Goal: Transaction & Acquisition: Purchase product/service

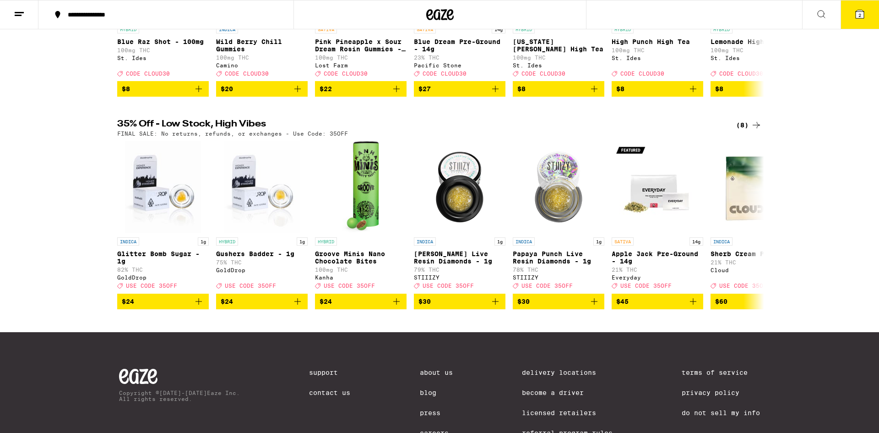
scroll to position [218, 0]
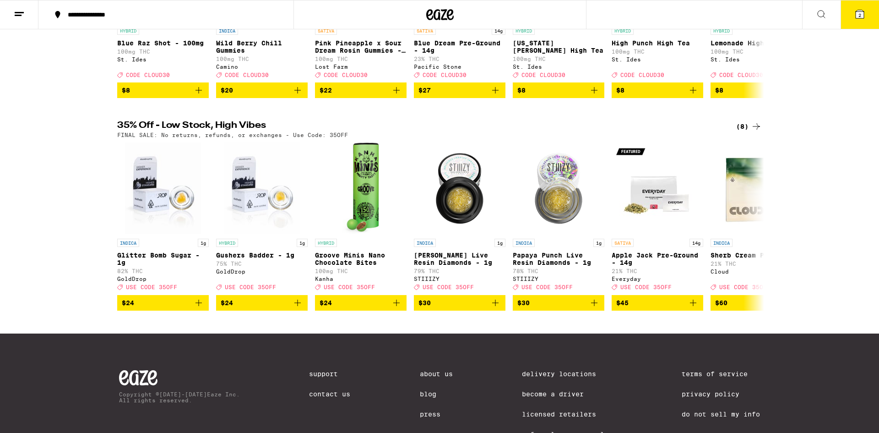
click at [67, 186] on div "35% Off - Low Stock, High Vibes (8) FINAL SALE: No returns, refunds, or exchang…" at bounding box center [439, 215] width 879 height 189
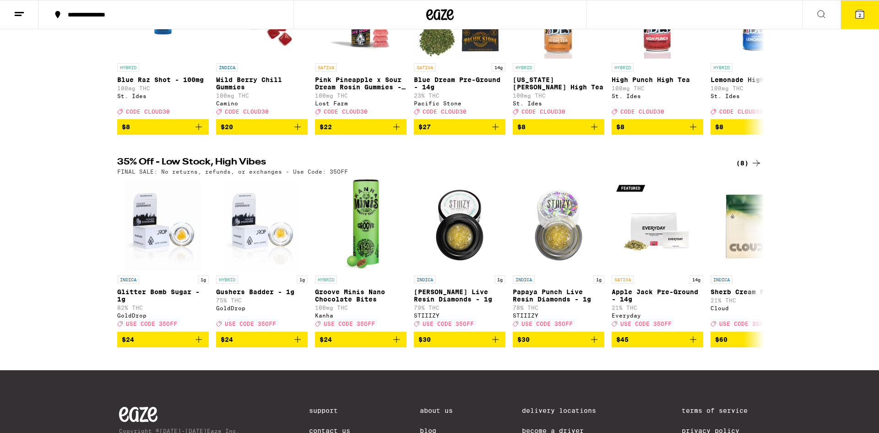
scroll to position [185, 0]
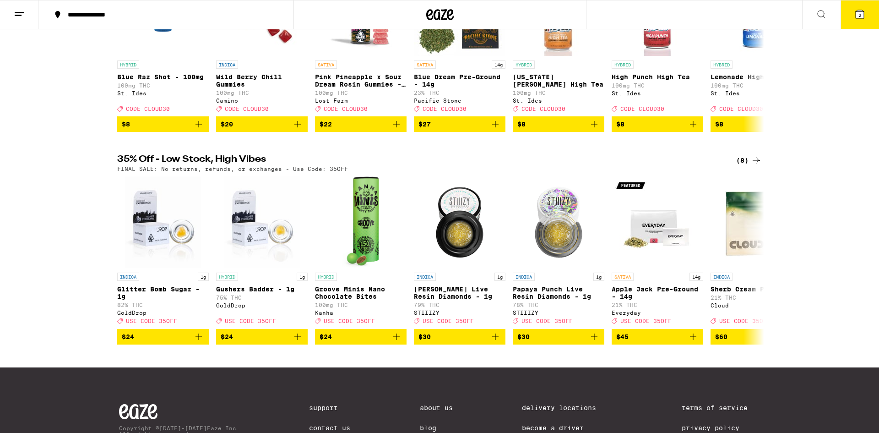
click at [743, 166] on div "(8)" at bounding box center [749, 160] width 26 height 11
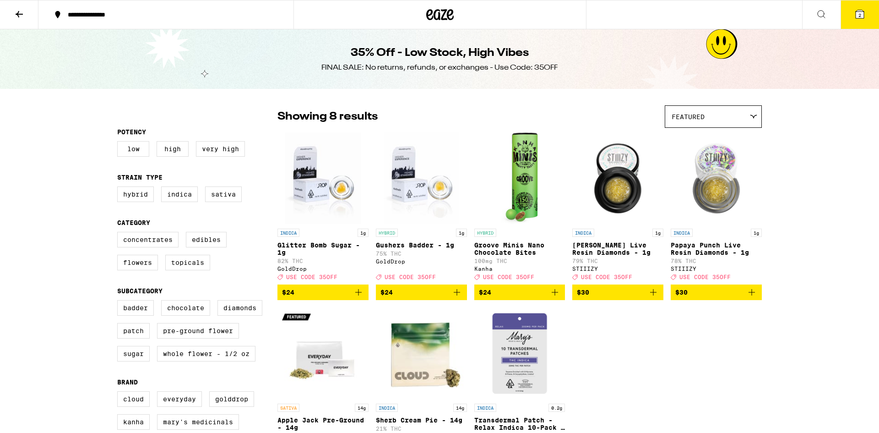
click at [447, 16] on icon at bounding box center [450, 14] width 7 height 11
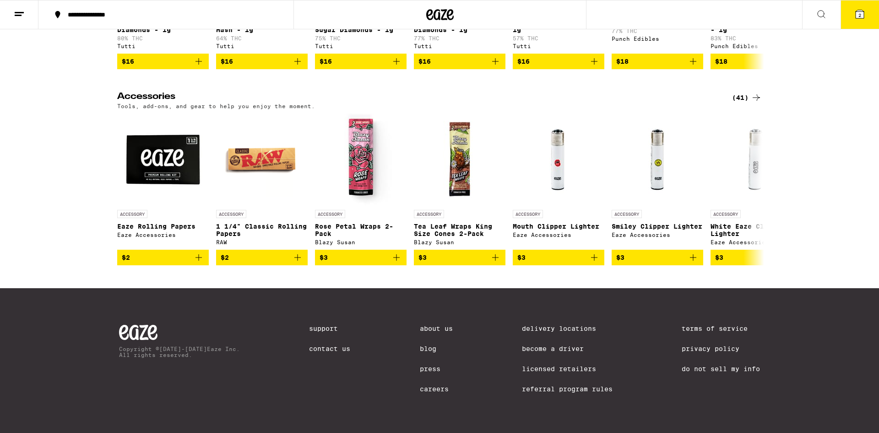
scroll to position [4198, 0]
click at [738, 92] on div "(41)" at bounding box center [747, 97] width 30 height 11
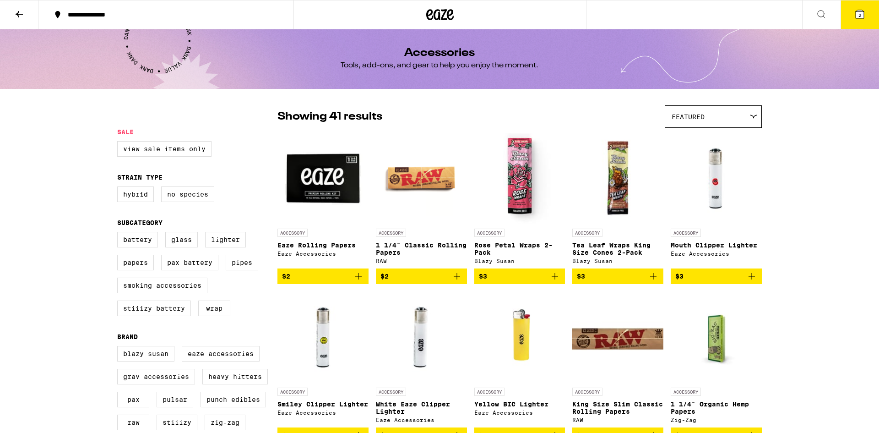
click at [438, 15] on icon at bounding box center [441, 14] width 14 height 11
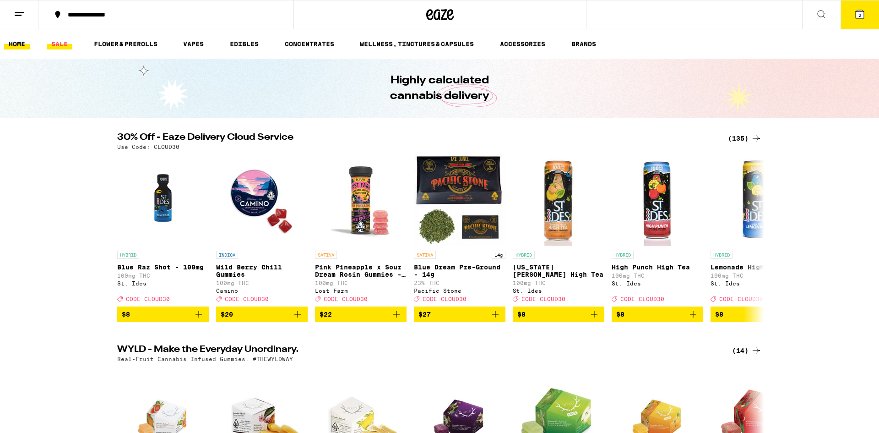
click at [61, 46] on link "SALE" at bounding box center [60, 43] width 26 height 11
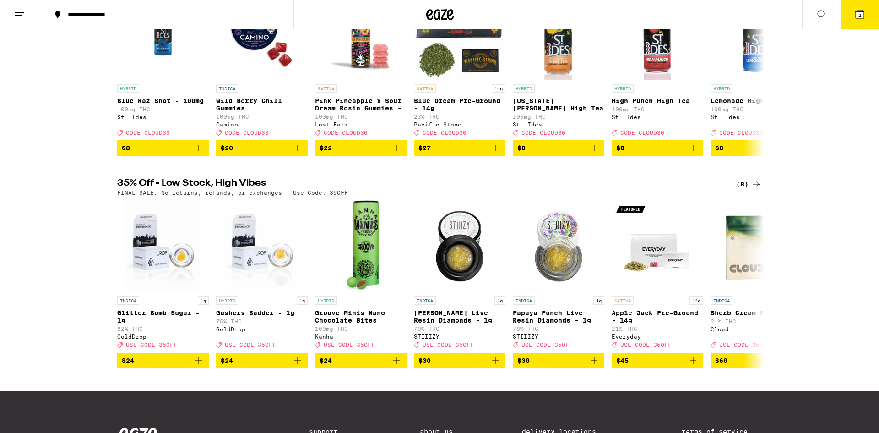
scroll to position [170, 0]
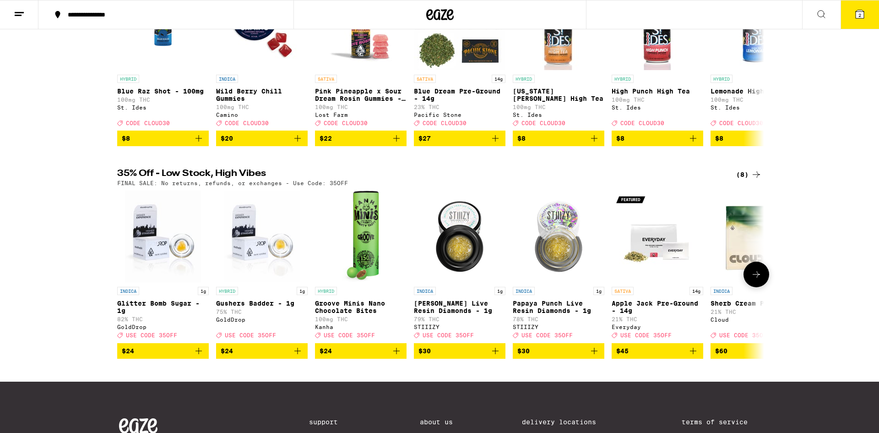
click at [756, 280] on icon at bounding box center [756, 274] width 11 height 11
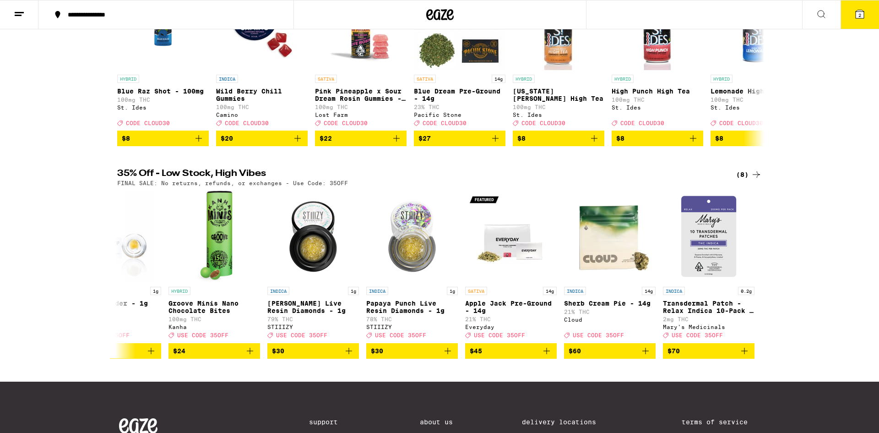
scroll to position [0, 0]
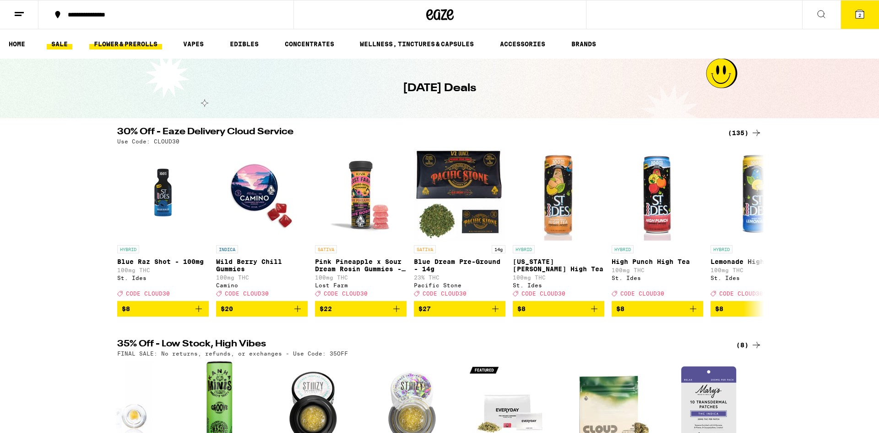
click at [108, 44] on link "FLOWER & PREROLLS" at bounding box center [125, 43] width 73 height 11
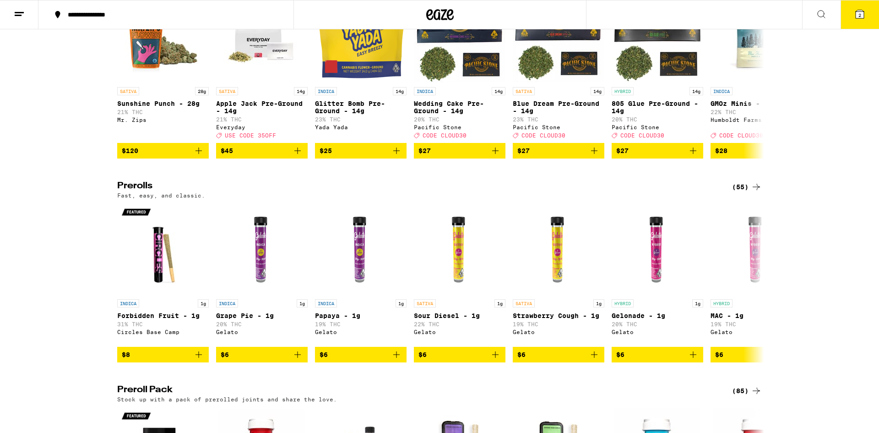
scroll to position [400, 0]
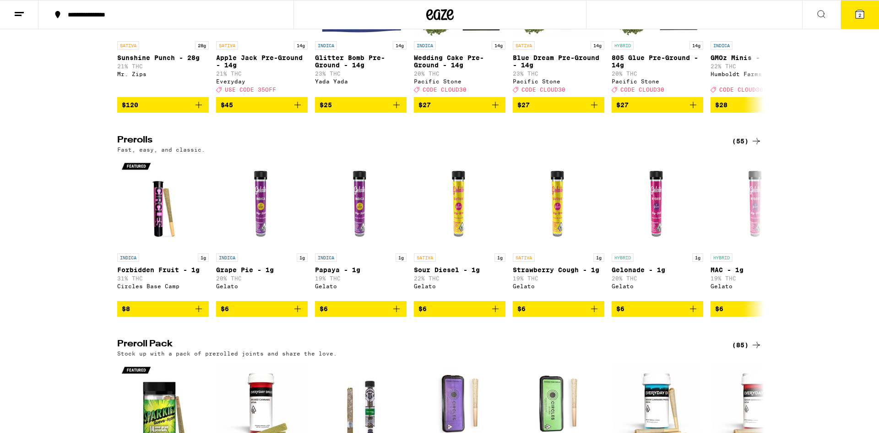
click at [753, 147] on icon at bounding box center [756, 141] width 11 height 11
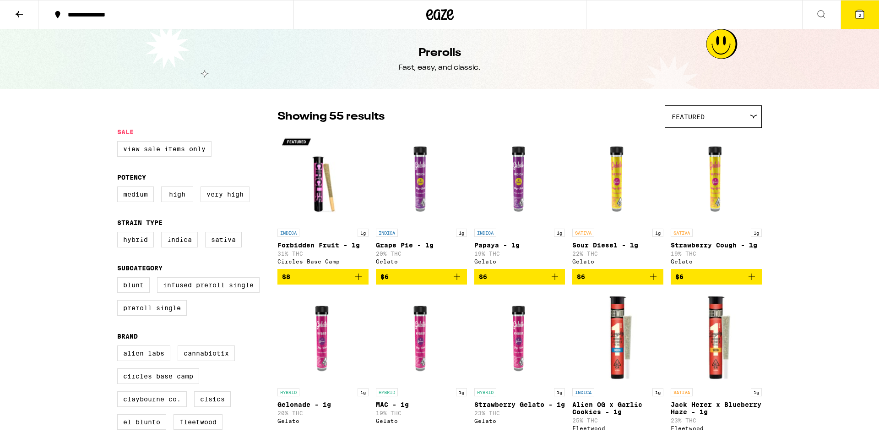
click at [699, 113] on span "Featured" at bounding box center [688, 116] width 33 height 7
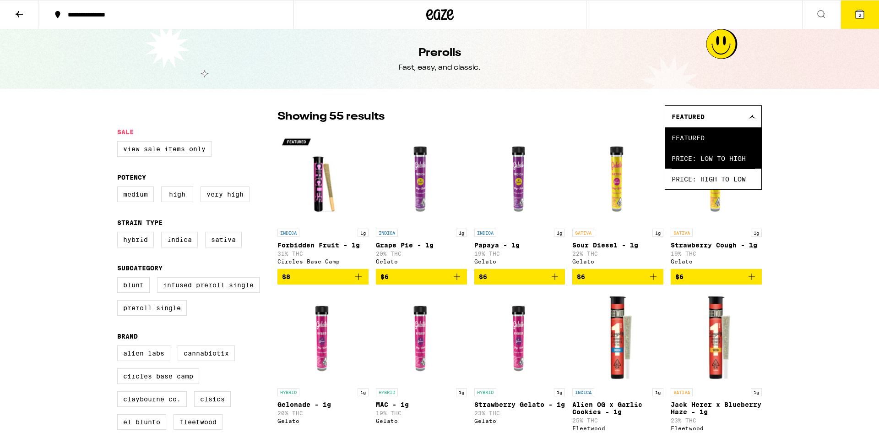
click at [707, 157] on span "Price: Low to High" at bounding box center [713, 158] width 83 height 21
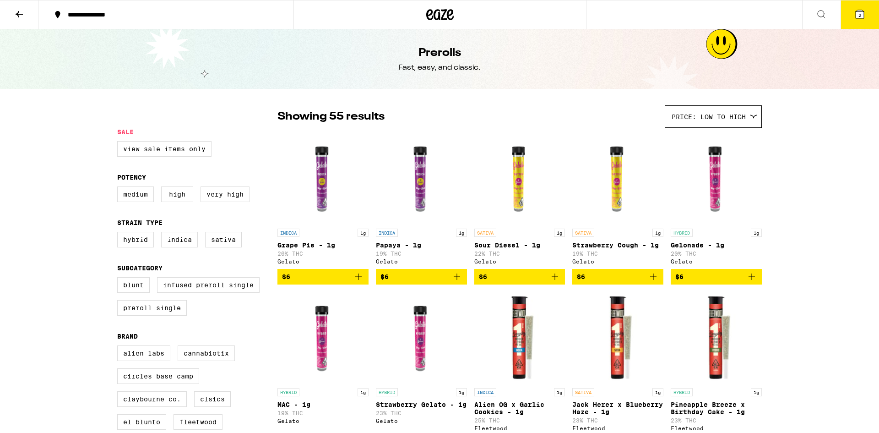
click at [751, 122] on div "Price: Low to High" at bounding box center [713, 117] width 96 height 22
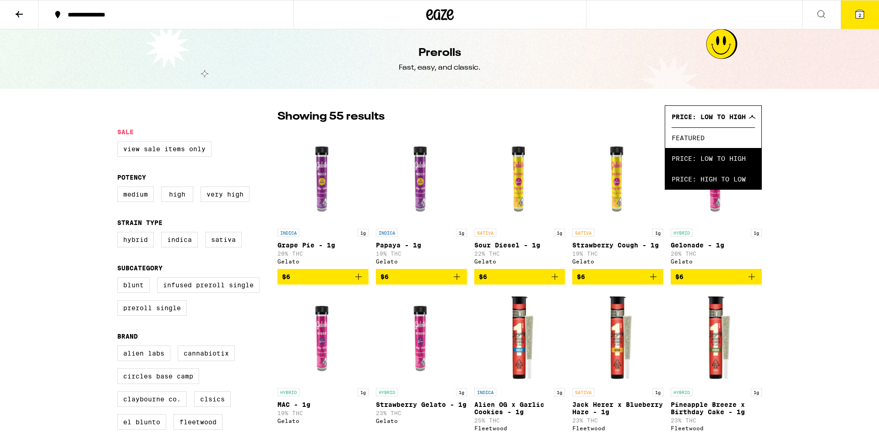
click at [739, 176] on span "Price: High to Low" at bounding box center [713, 179] width 83 height 21
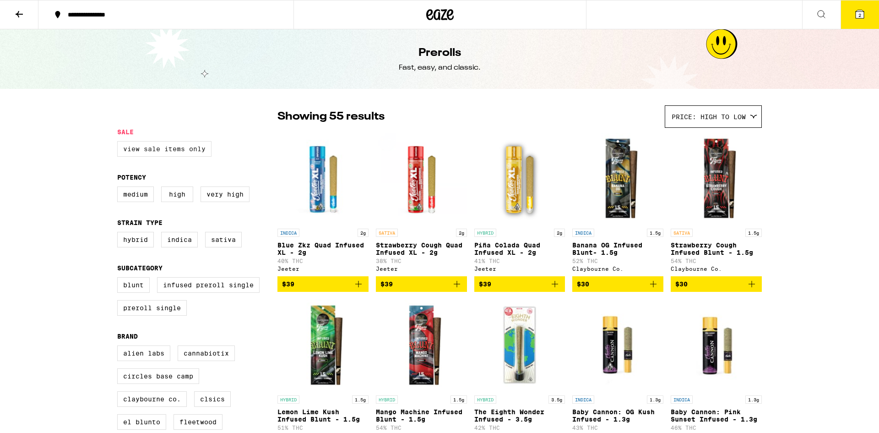
click at [196, 151] on label "View Sale Items Only" at bounding box center [164, 149] width 94 height 16
click at [120, 143] on input "View Sale Items Only" at bounding box center [119, 142] width 0 height 0
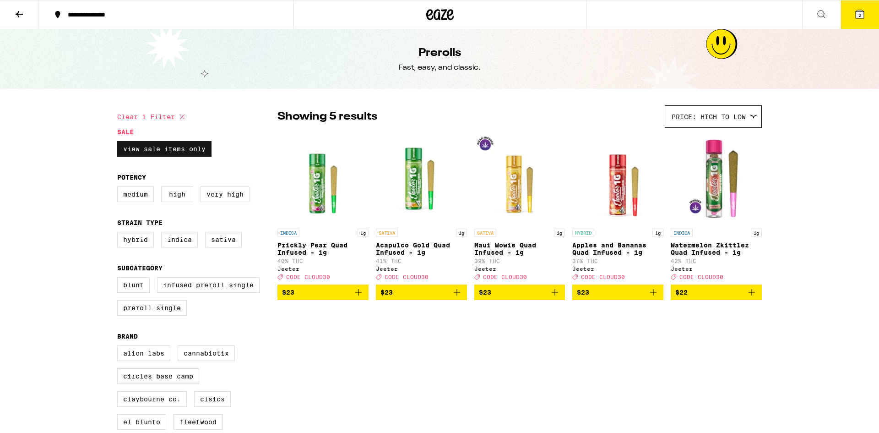
click at [207, 154] on label "View Sale Items Only" at bounding box center [164, 149] width 94 height 16
click at [120, 143] on input "View Sale Items Only" at bounding box center [119, 142] width 0 height 0
checkbox input "false"
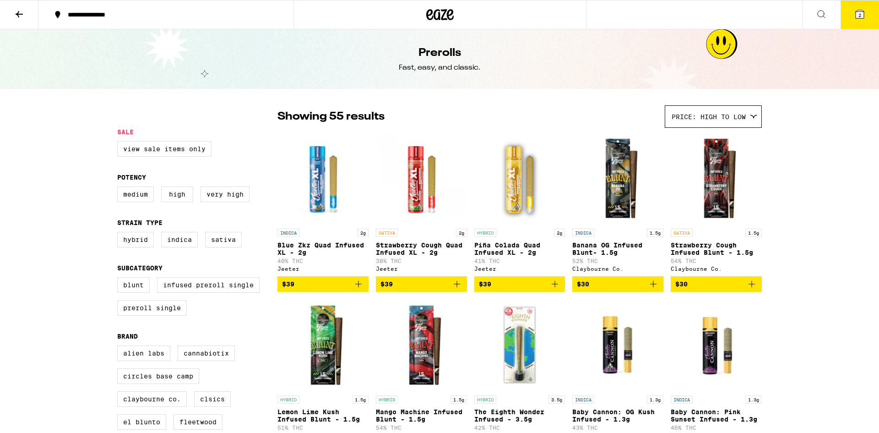
click at [17, 18] on icon at bounding box center [19, 14] width 11 height 11
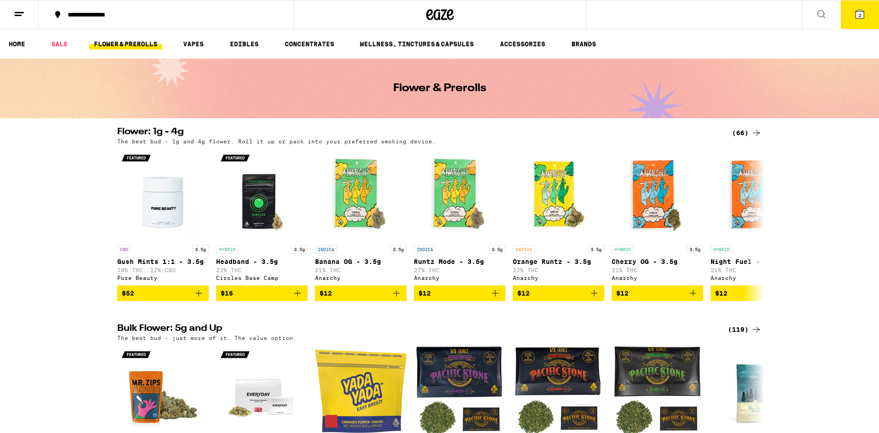
click at [125, 45] on link "FLOWER & PREROLLS" at bounding box center [125, 43] width 73 height 11
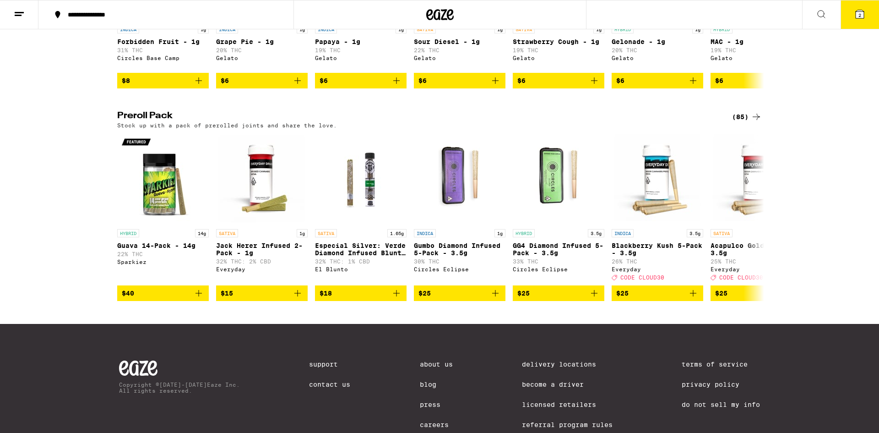
scroll to position [657, 0]
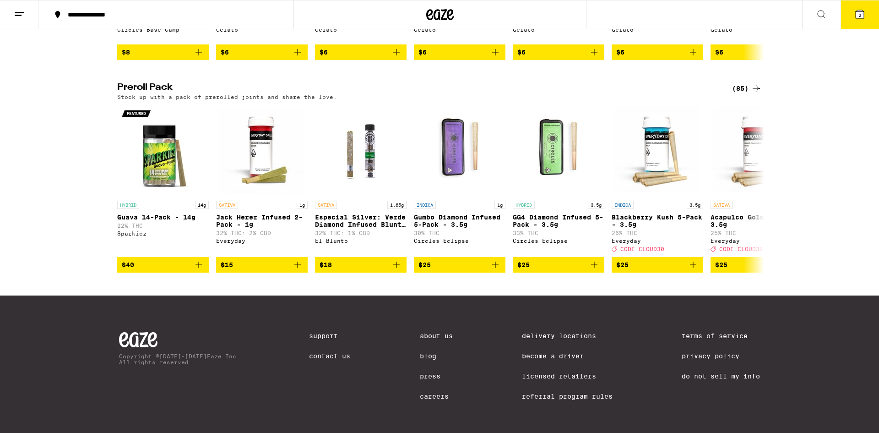
click at [746, 94] on div "(85)" at bounding box center [747, 88] width 30 height 11
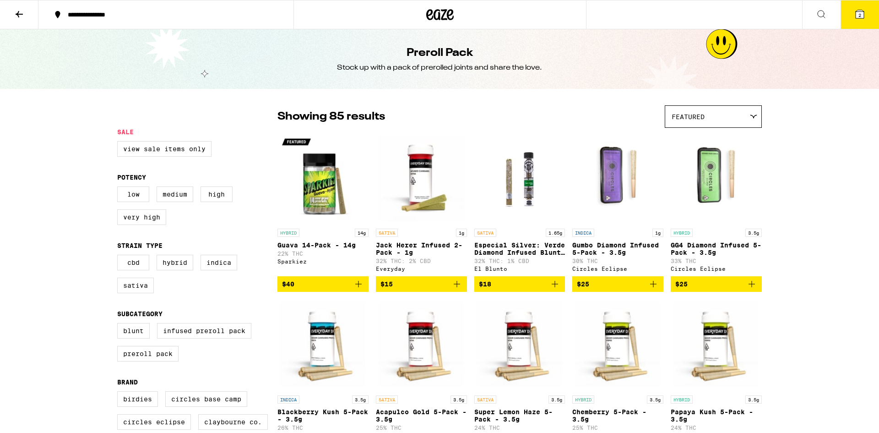
click at [701, 114] on span "Featured" at bounding box center [688, 116] width 33 height 7
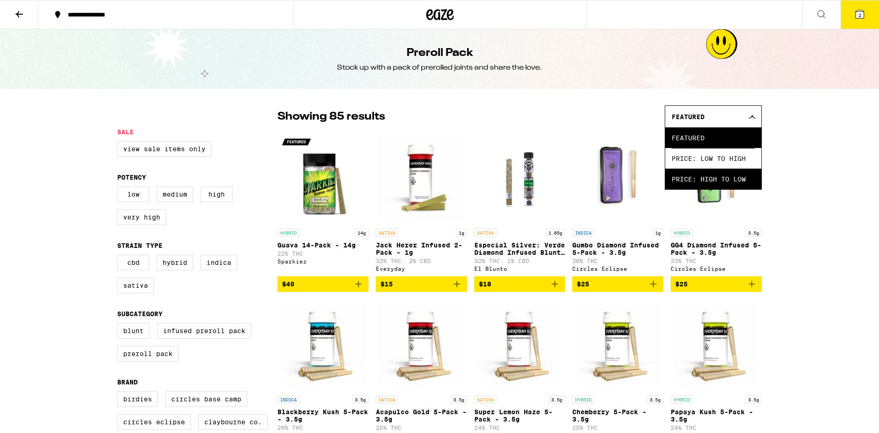
click at [718, 175] on span "Price: High to Low" at bounding box center [713, 179] width 83 height 21
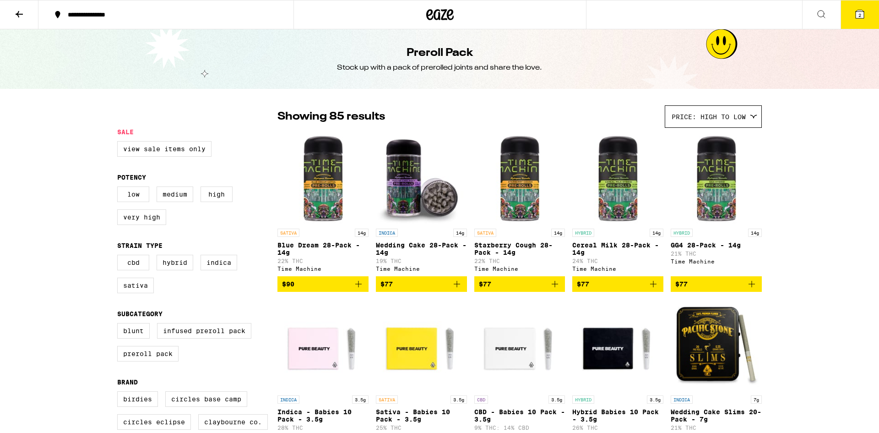
click at [20, 13] on icon at bounding box center [19, 14] width 11 height 11
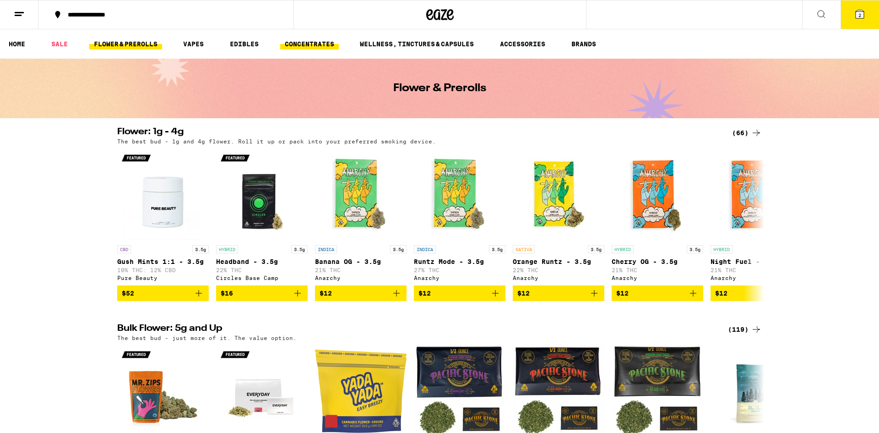
click at [314, 44] on link "CONCENTRATES" at bounding box center [309, 43] width 59 height 11
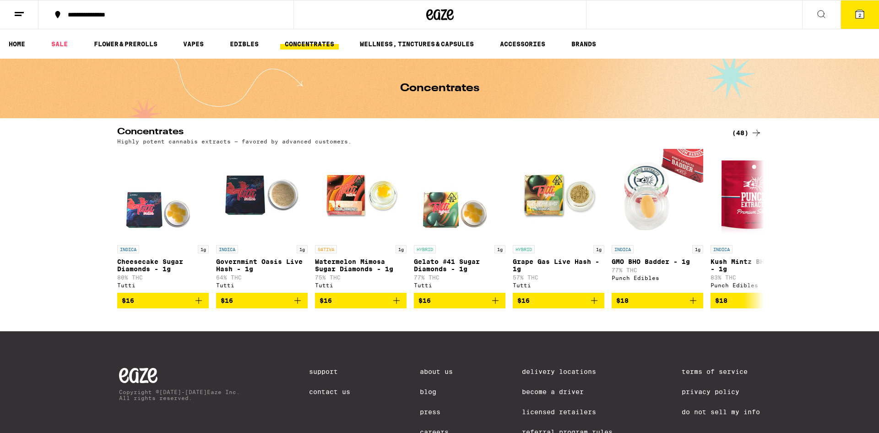
click at [745, 132] on div "(48)" at bounding box center [747, 132] width 30 height 11
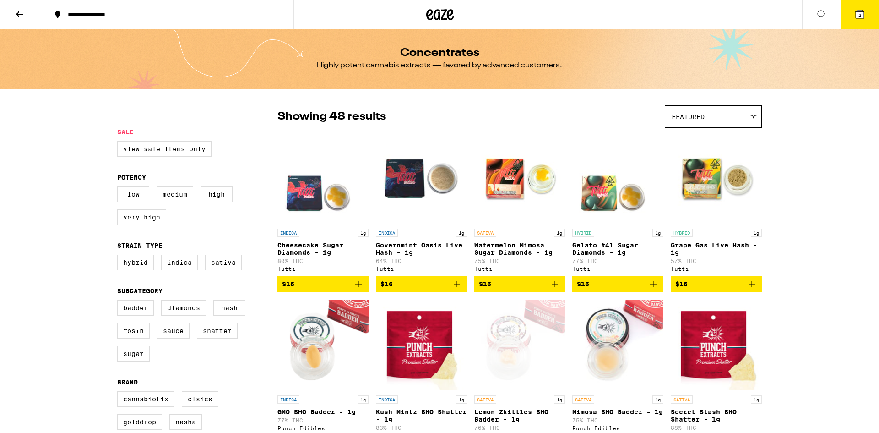
click at [691, 123] on div "Featured" at bounding box center [713, 117] width 96 height 22
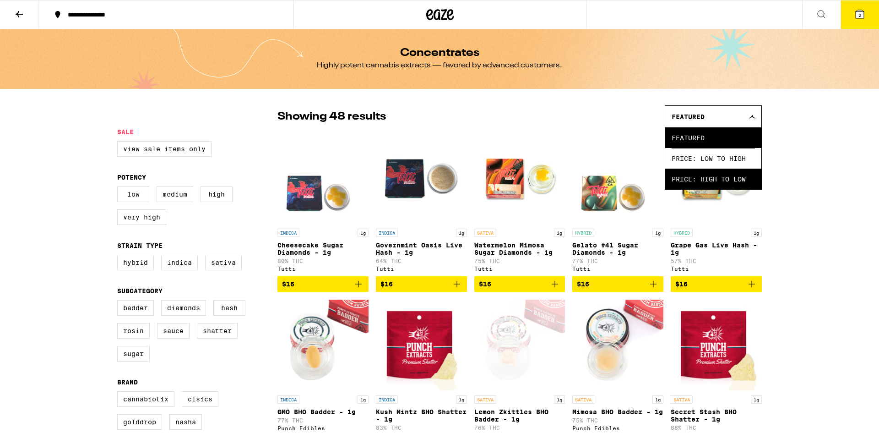
click at [700, 179] on span "Price: High to Low" at bounding box center [713, 179] width 83 height 21
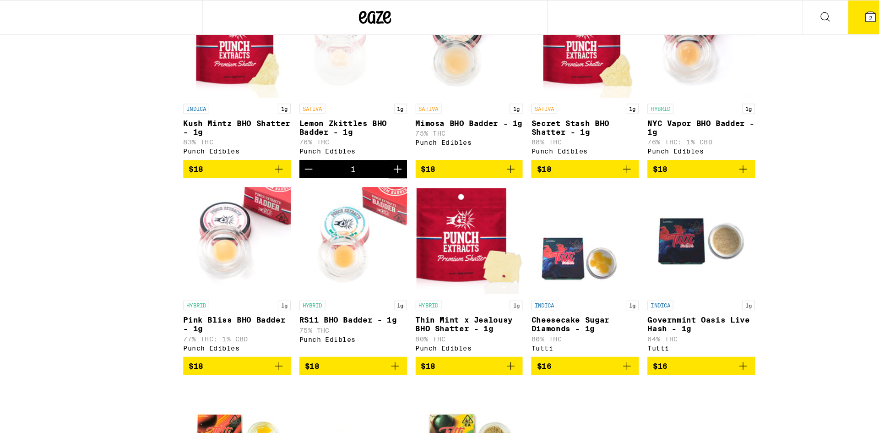
scroll to position [1338, 0]
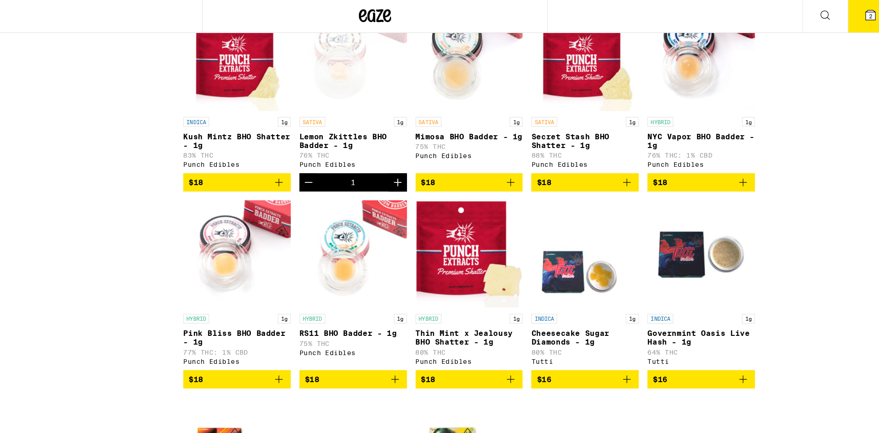
click at [383, 156] on icon "Decrement" at bounding box center [384, 156] width 6 height 0
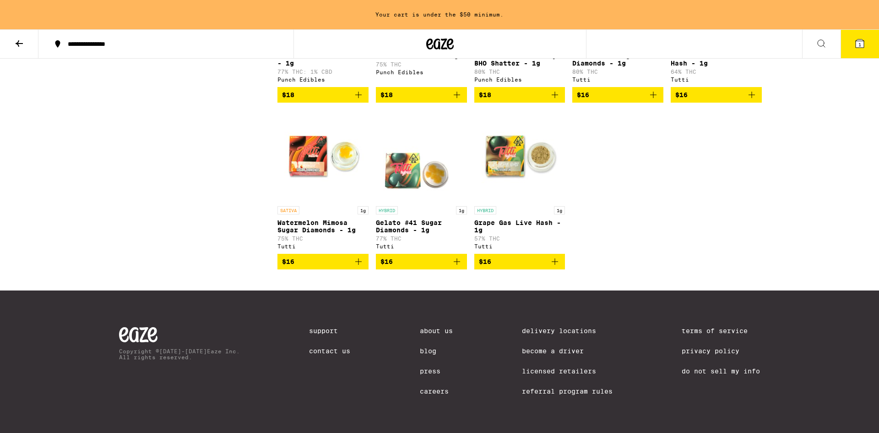
scroll to position [0, 0]
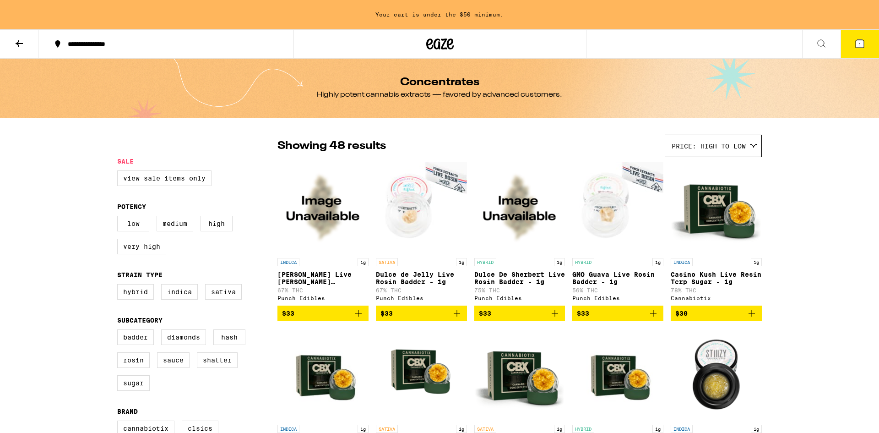
click at [17, 44] on icon at bounding box center [19, 43] width 7 height 6
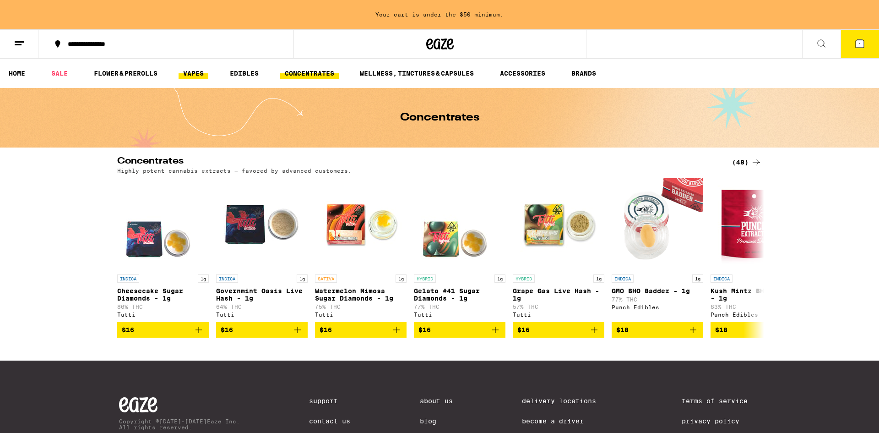
click at [195, 75] on link "VAPES" at bounding box center [194, 73] width 30 height 11
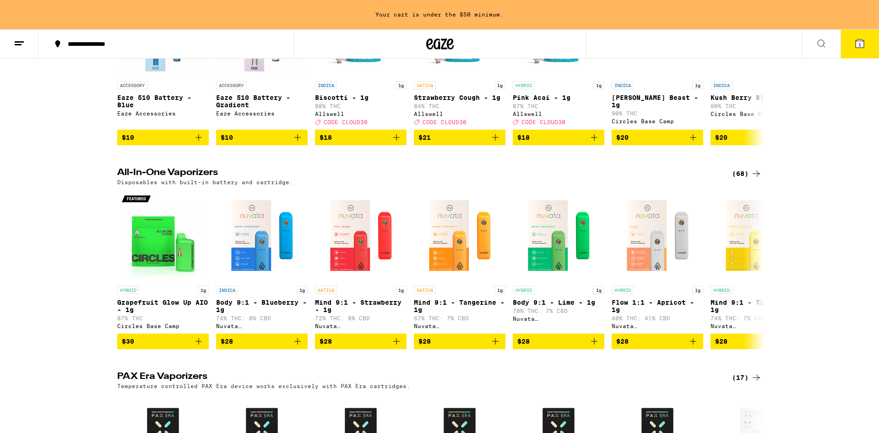
scroll to position [196, 0]
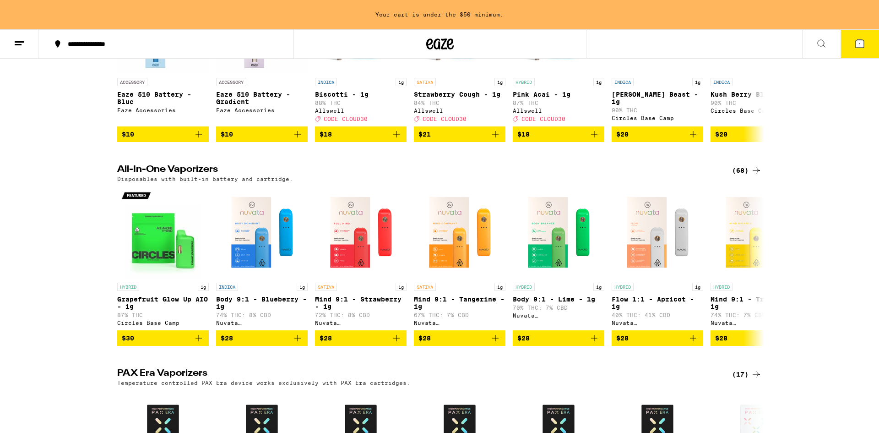
click at [741, 176] on div "(68)" at bounding box center [747, 170] width 30 height 11
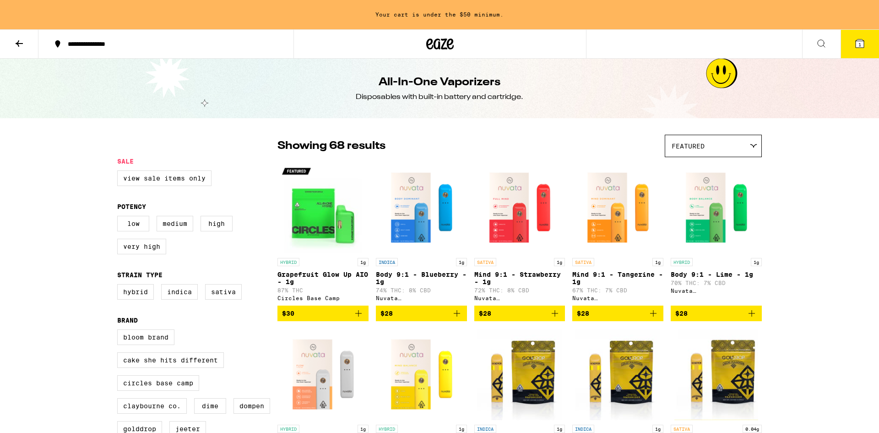
click at [698, 146] on span "Featured" at bounding box center [688, 145] width 33 height 7
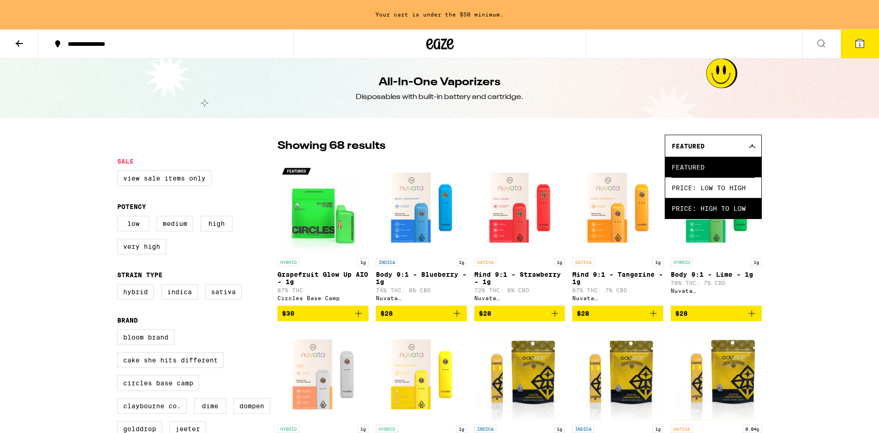
click at [711, 207] on span "Price: High to Low" at bounding box center [713, 208] width 83 height 21
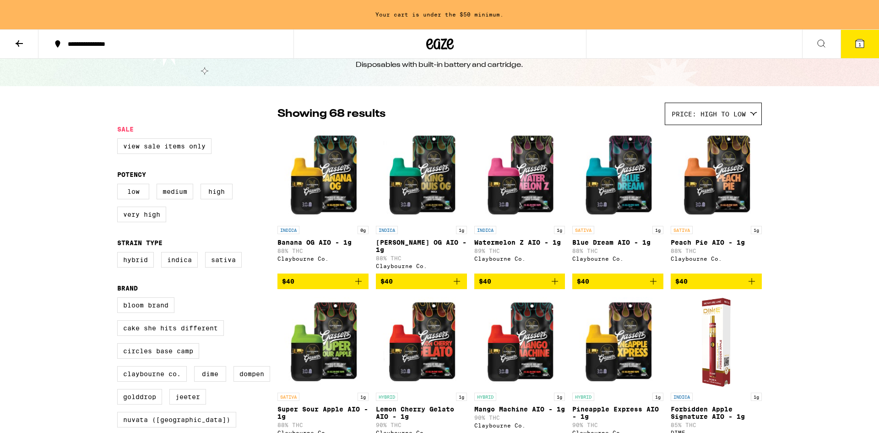
scroll to position [32, 0]
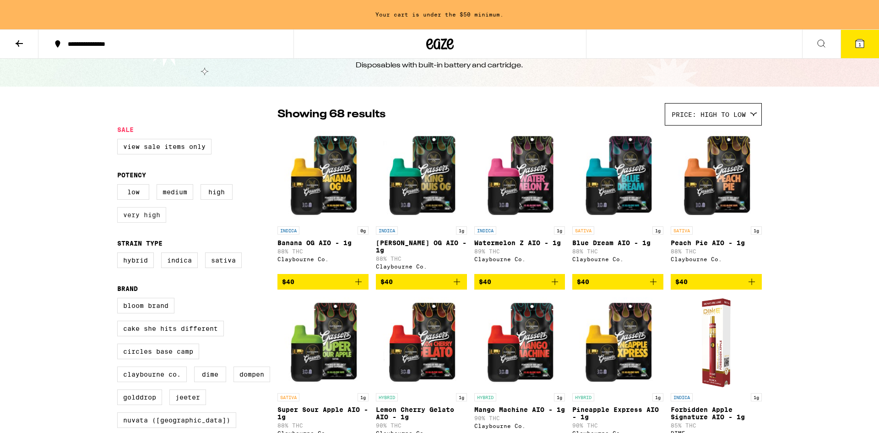
click at [150, 214] on label "Very High" at bounding box center [141, 215] width 49 height 16
click at [120, 186] on input "Very High" at bounding box center [119, 185] width 0 height 0
checkbox input "true"
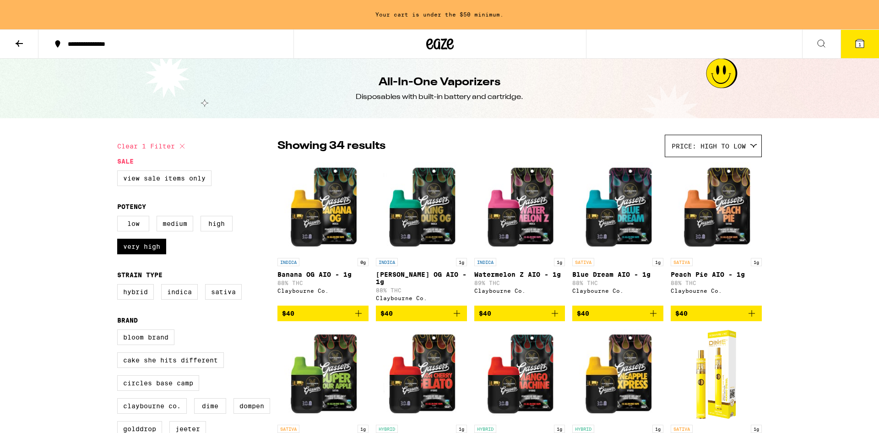
click at [445, 43] on icon at bounding box center [439, 44] width 27 height 16
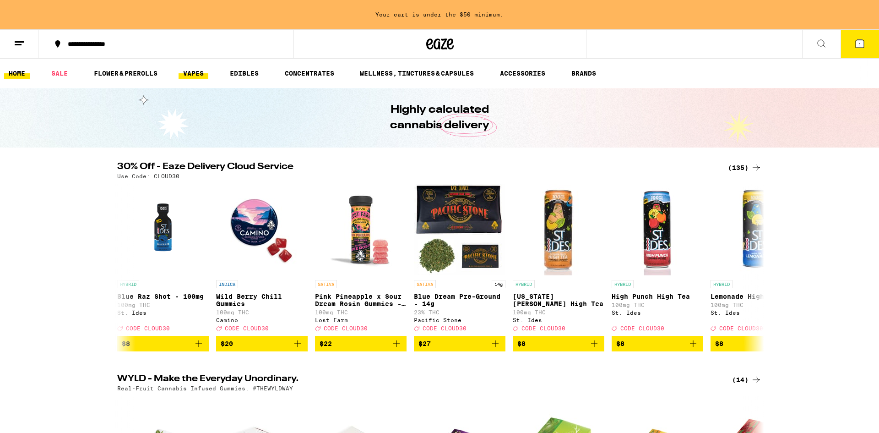
click at [192, 73] on link "VAPES" at bounding box center [194, 73] width 30 height 11
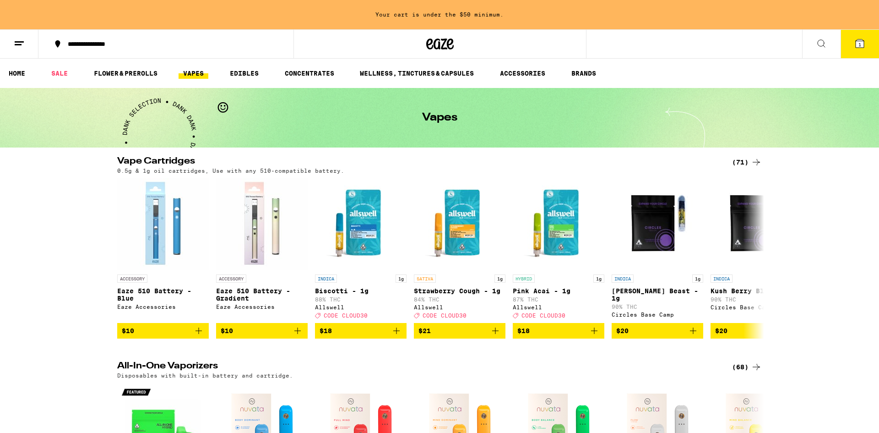
click at [738, 163] on div "(71)" at bounding box center [747, 162] width 30 height 11
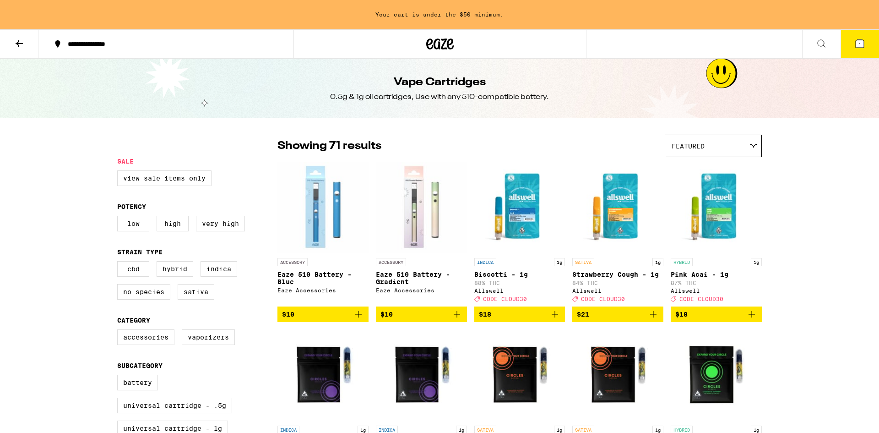
click at [679, 145] on span "Featured" at bounding box center [688, 145] width 33 height 7
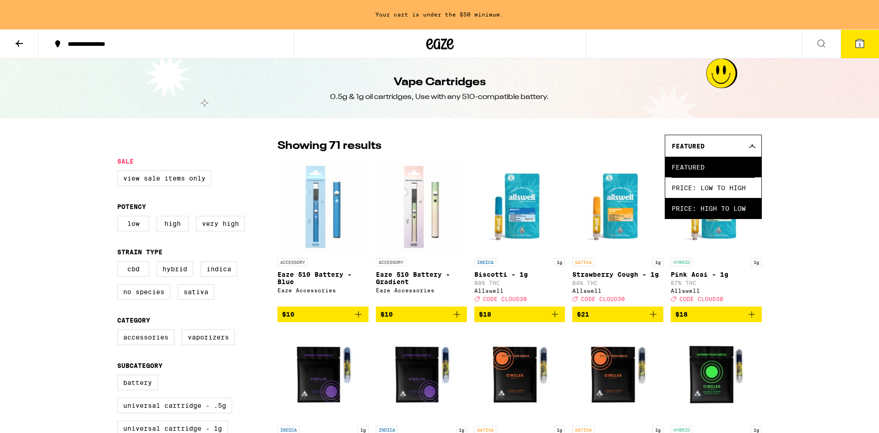
click at [697, 211] on span "Price: High to Low" at bounding box center [713, 208] width 83 height 21
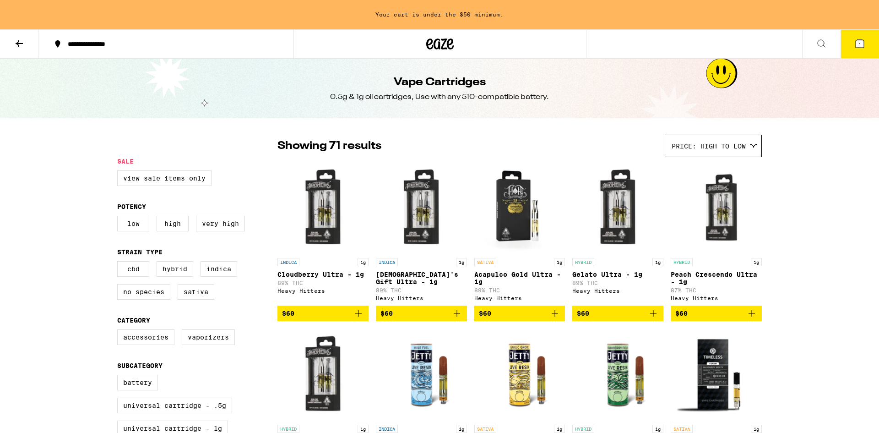
click at [436, 48] on icon at bounding box center [441, 43] width 14 height 11
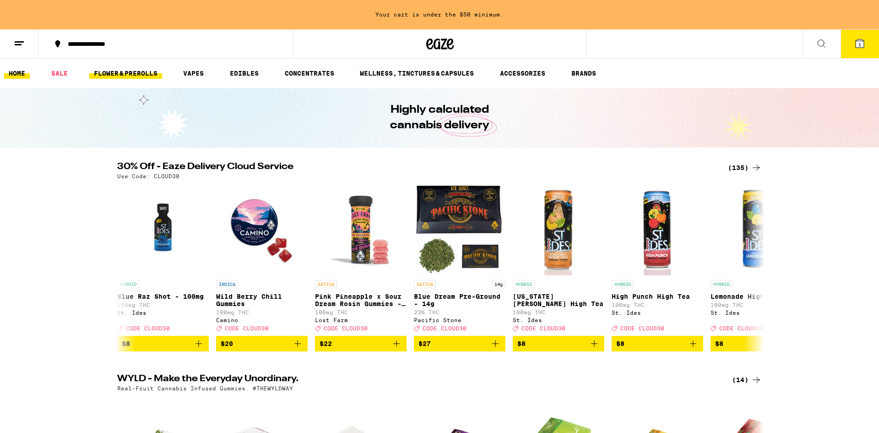
click at [130, 75] on link "FLOWER & PREROLLS" at bounding box center [125, 73] width 73 height 11
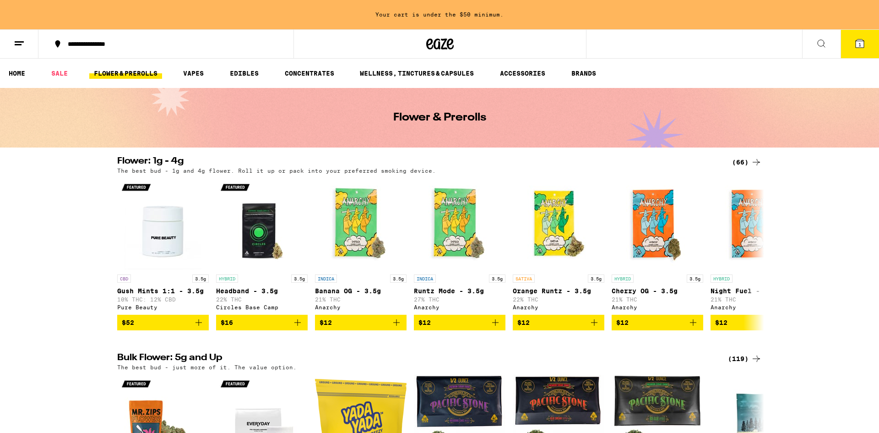
click at [743, 162] on div "(66)" at bounding box center [747, 162] width 30 height 11
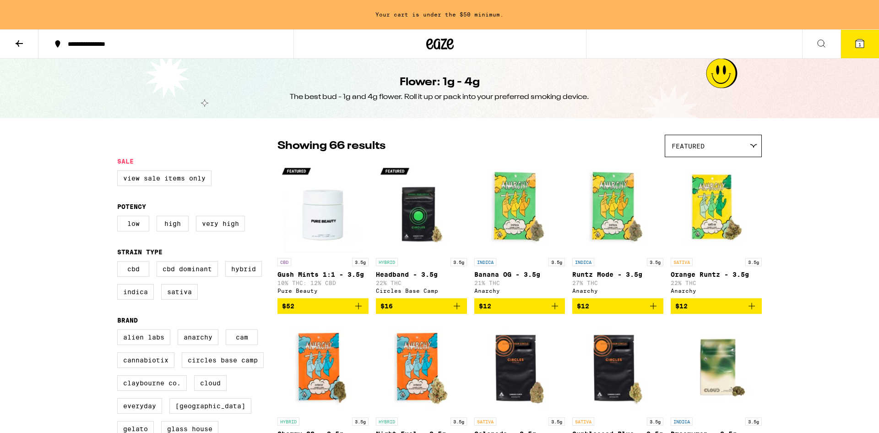
click at [690, 142] on span "Featured" at bounding box center [688, 145] width 33 height 7
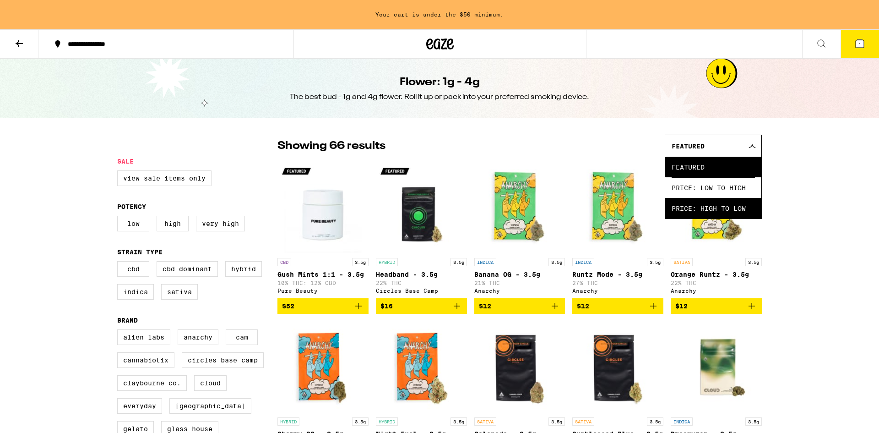
click at [709, 210] on span "Price: High to Low" at bounding box center [713, 208] width 83 height 21
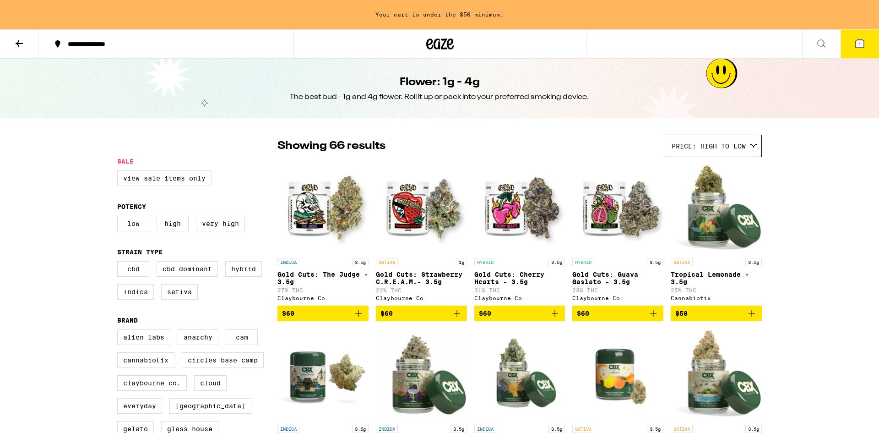
click at [18, 48] on icon at bounding box center [19, 43] width 11 height 11
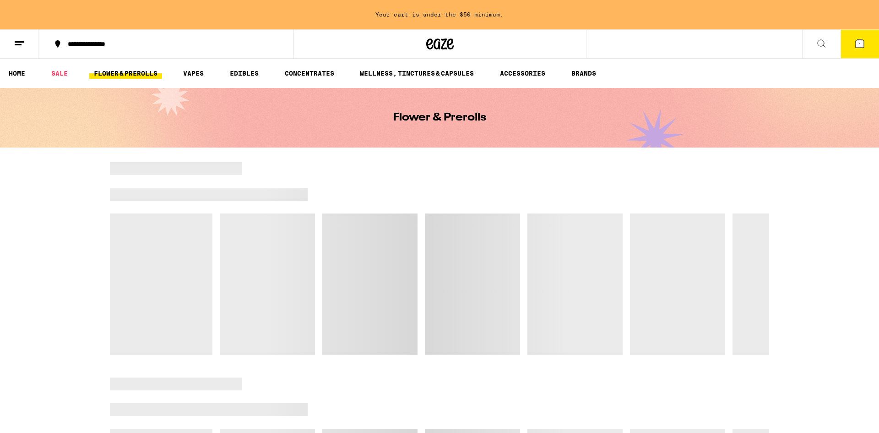
click at [860, 45] on span "1" at bounding box center [860, 44] width 3 height 5
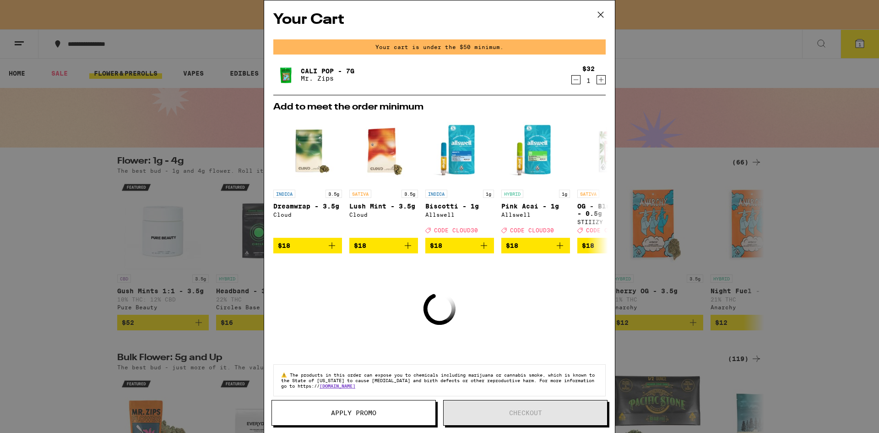
click at [577, 82] on icon "Decrement" at bounding box center [576, 79] width 8 height 11
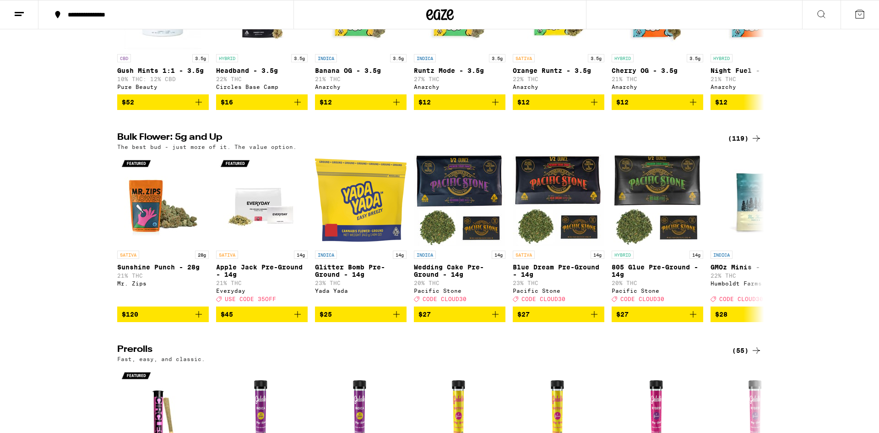
scroll to position [190, 0]
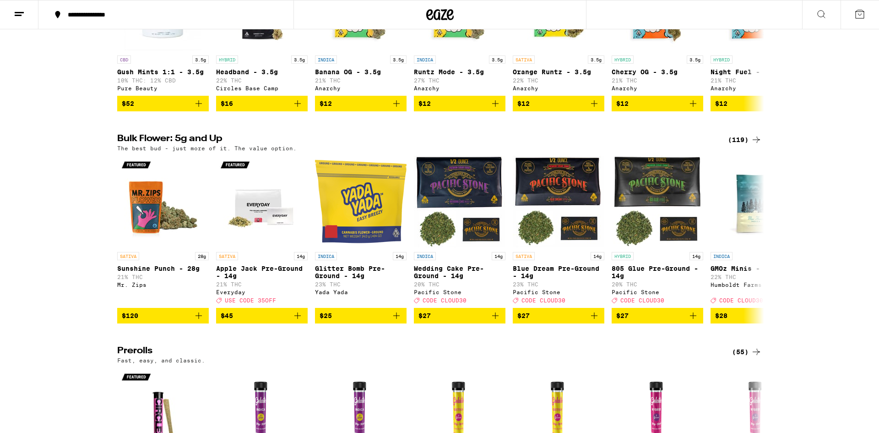
click at [736, 142] on div "(119)" at bounding box center [745, 139] width 34 height 11
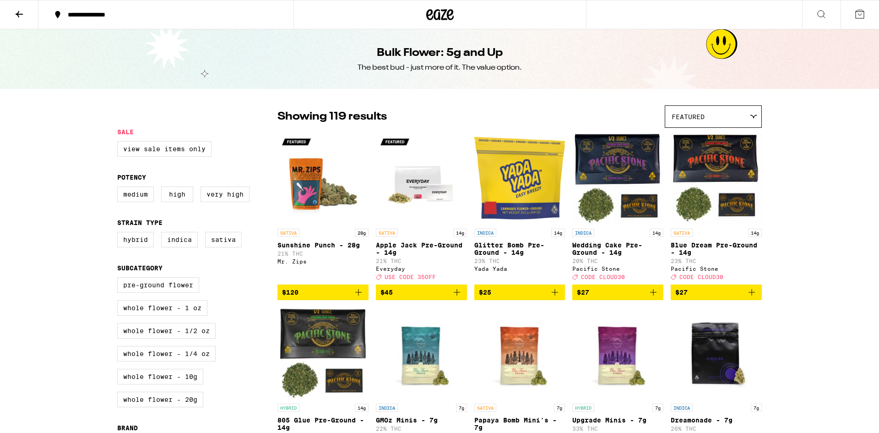
click at [705, 118] on div "Featured" at bounding box center [713, 117] width 96 height 22
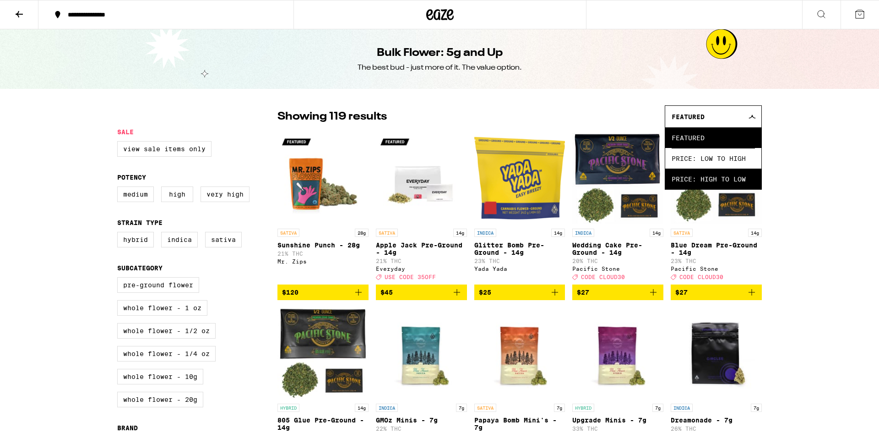
click at [715, 183] on span "Price: High to Low" at bounding box center [713, 179] width 83 height 21
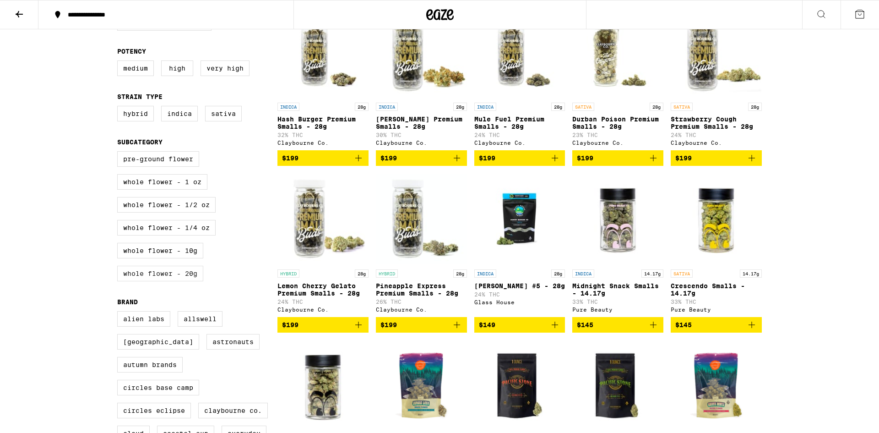
scroll to position [135, 0]
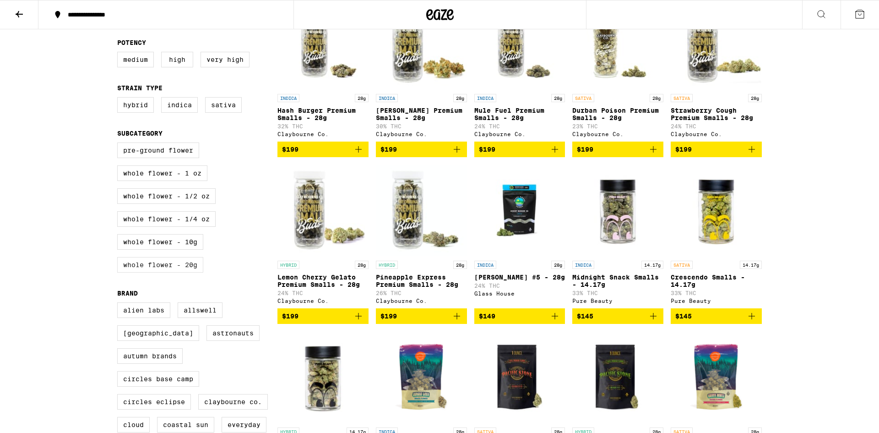
click at [162, 272] on label "Whole Flower - 20g" at bounding box center [160, 265] width 86 height 16
click at [120, 144] on input "Whole Flower - 20g" at bounding box center [119, 144] width 0 height 0
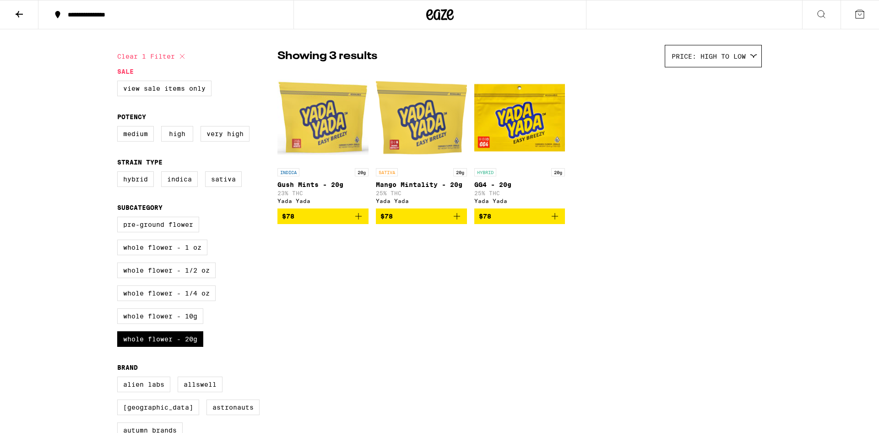
scroll to position [57, 0]
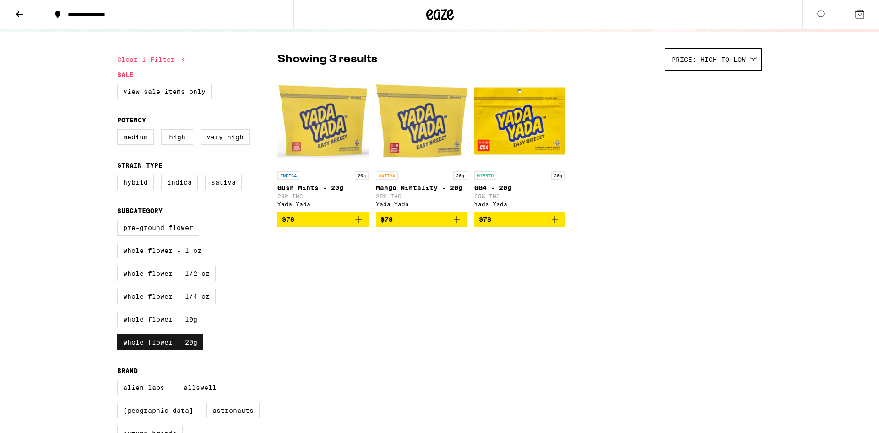
click at [127, 350] on label "Whole Flower - 20g" at bounding box center [160, 342] width 86 height 16
click at [120, 222] on input "Whole Flower - 20g" at bounding box center [119, 221] width 0 height 0
checkbox input "false"
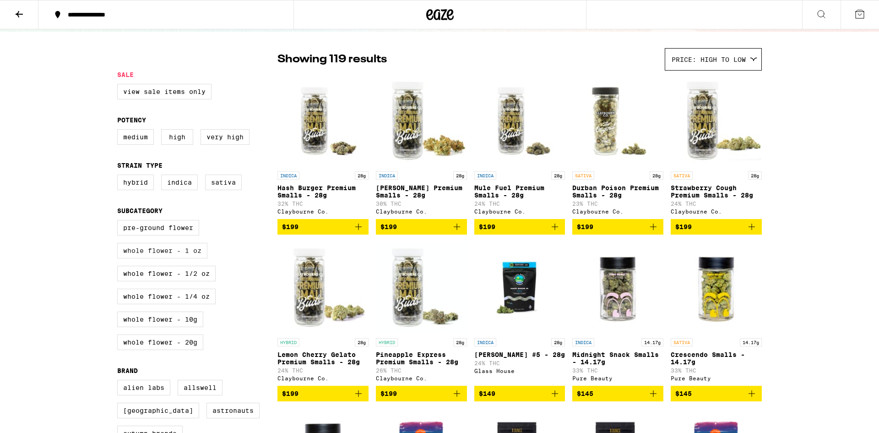
click at [137, 258] on label "Whole Flower - 1 oz" at bounding box center [162, 251] width 90 height 16
click at [120, 222] on input "Whole Flower - 1 oz" at bounding box center [119, 221] width 0 height 0
checkbox input "true"
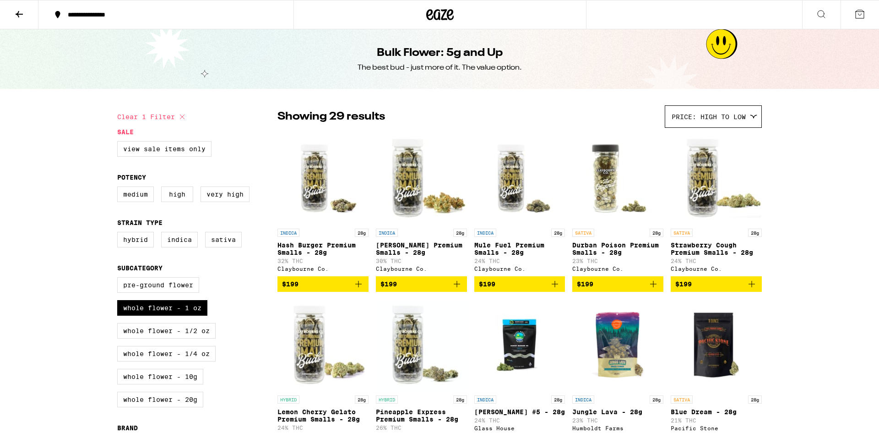
click at [437, 18] on icon at bounding box center [441, 14] width 14 height 11
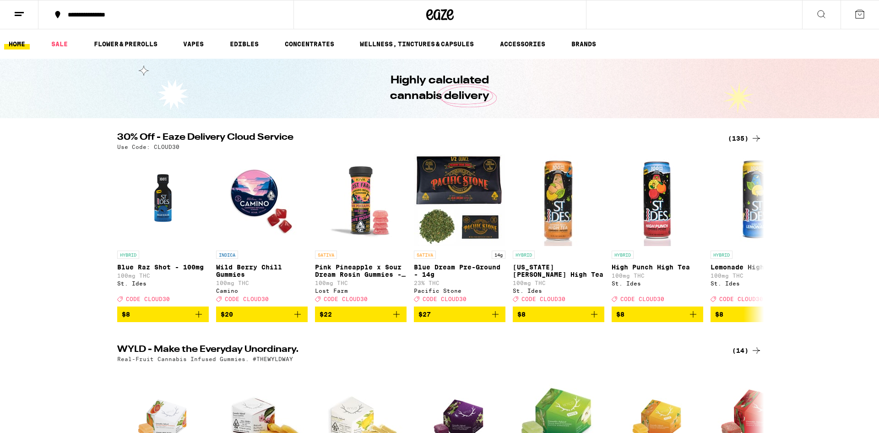
click at [433, 15] on icon at bounding box center [439, 14] width 27 height 16
click at [528, 43] on link "ACCESSORIES" at bounding box center [522, 43] width 54 height 11
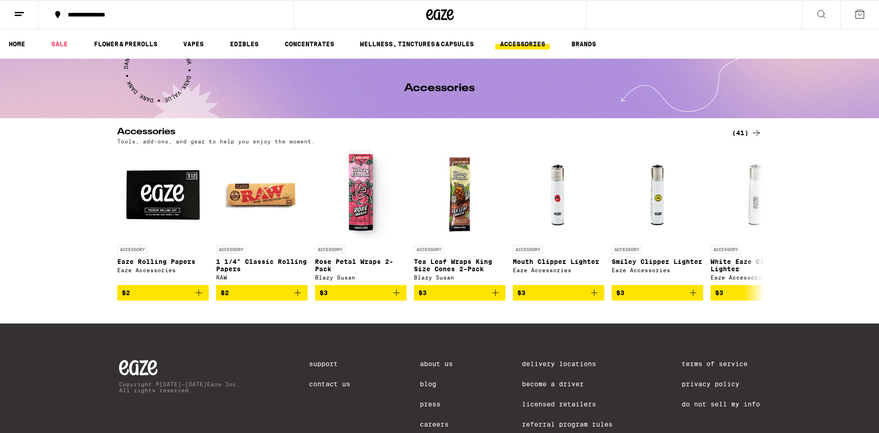
scroll to position [44, 0]
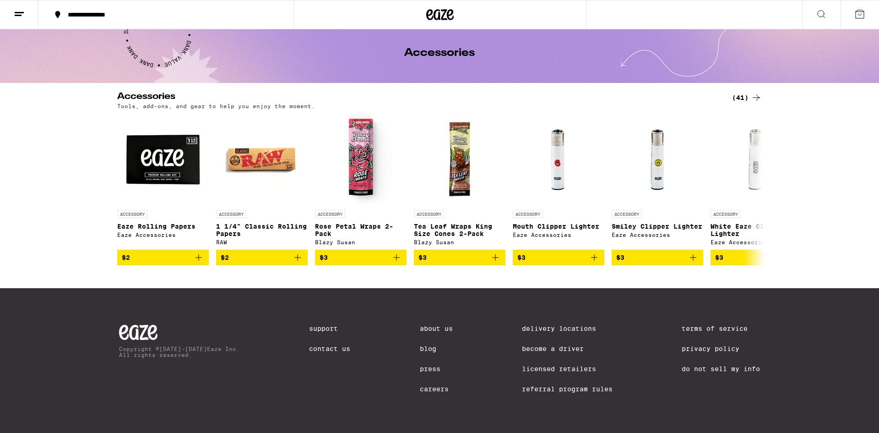
click at [750, 92] on div "(41)" at bounding box center [747, 97] width 30 height 11
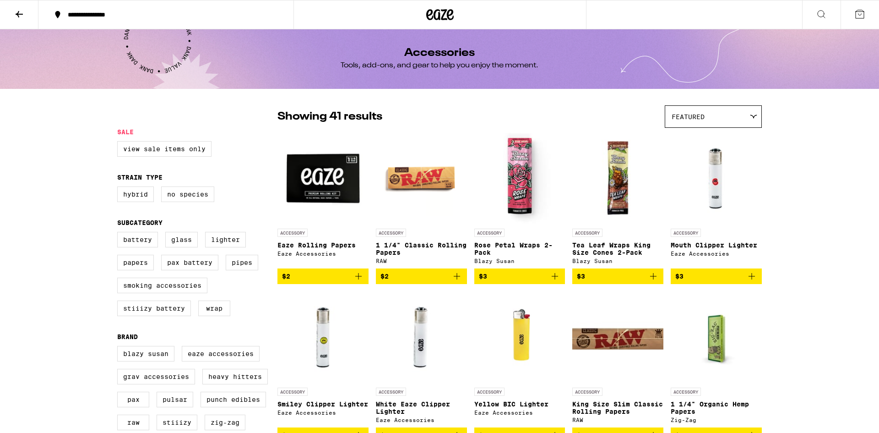
click at [698, 120] on span "Featured" at bounding box center [688, 116] width 33 height 7
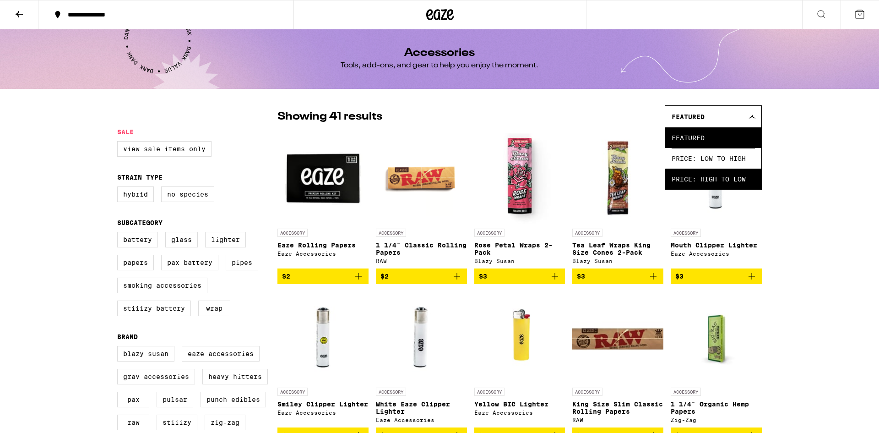
click at [713, 186] on span "Price: High to Low" at bounding box center [713, 179] width 83 height 21
